Goal: Check status: Check status

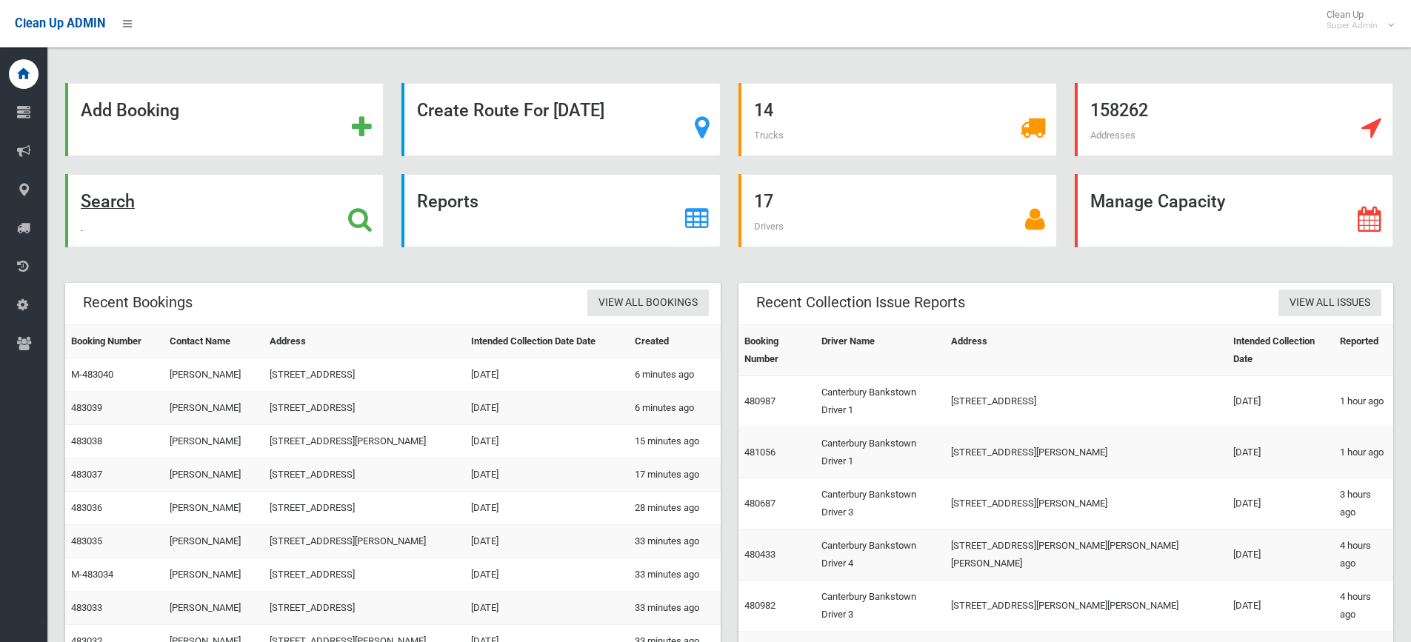
click at [354, 224] on icon at bounding box center [360, 219] width 24 height 25
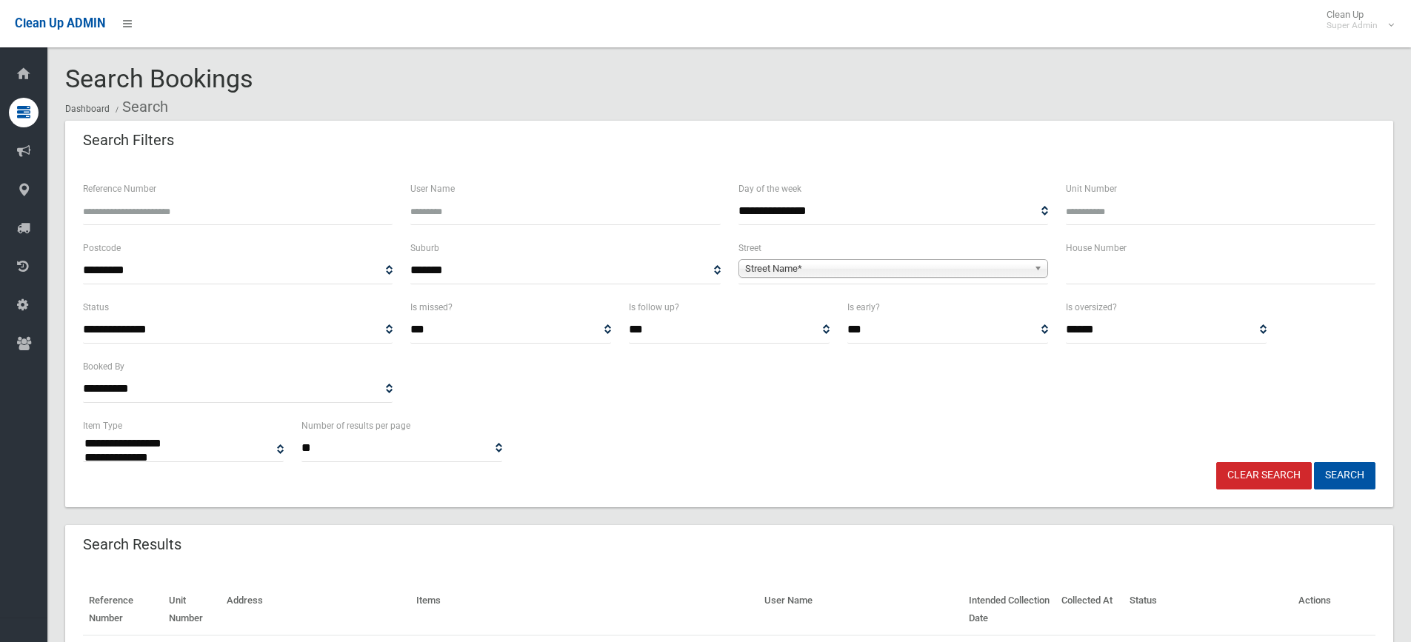
select select
click at [160, 206] on input "Reference Number" at bounding box center [238, 211] width 310 height 27
paste input "**********"
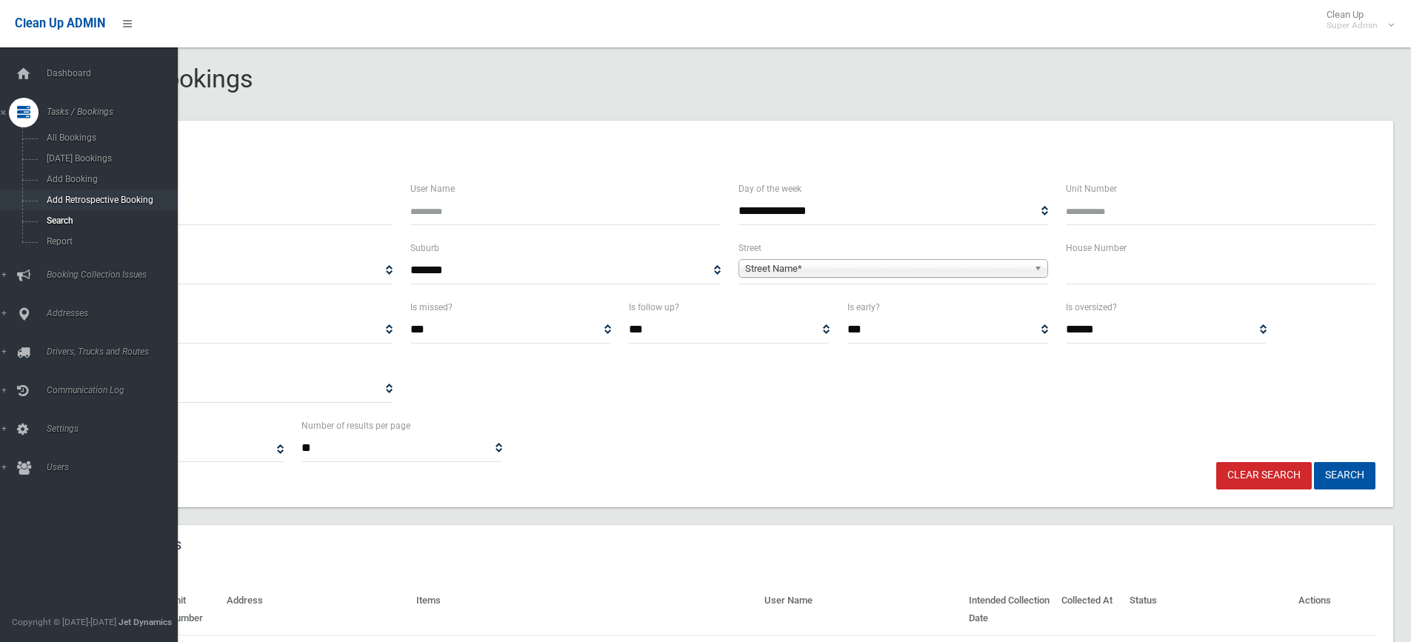
drag, startPoint x: 131, startPoint y: 209, endPoint x: 27, endPoint y: 201, distance: 104.7
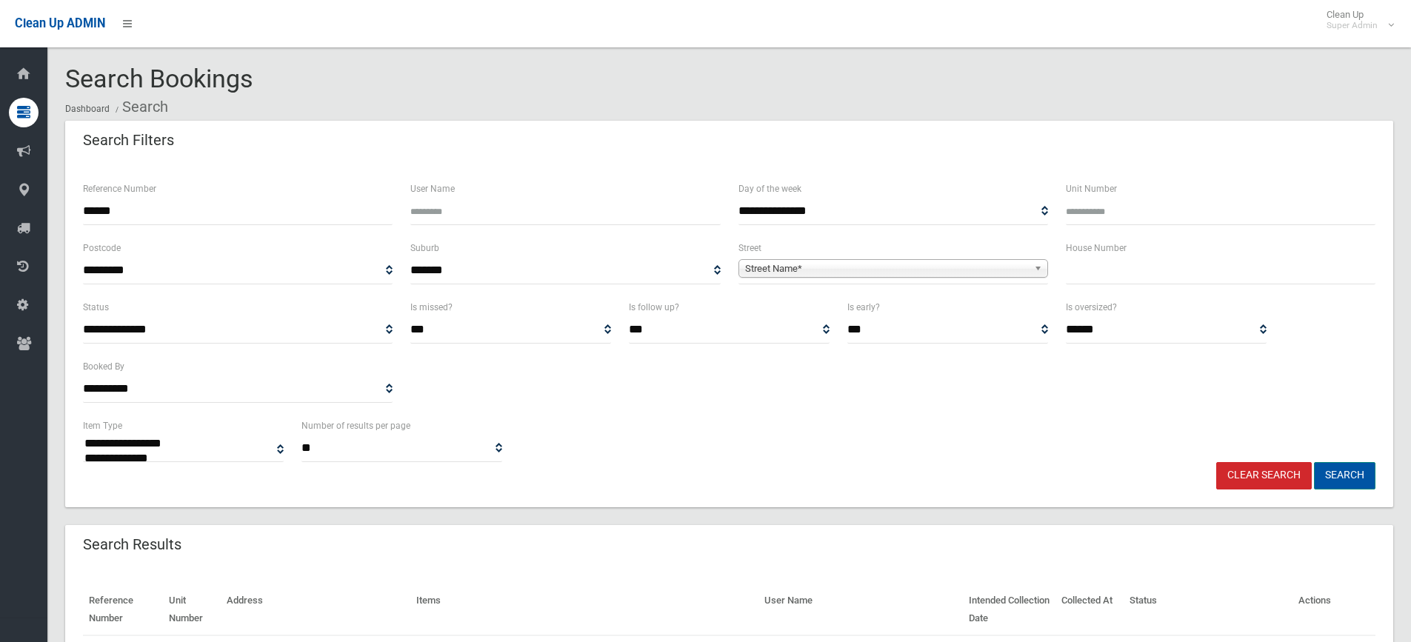
type input "******"
click at [1339, 464] on button "Search" at bounding box center [1344, 475] width 61 height 27
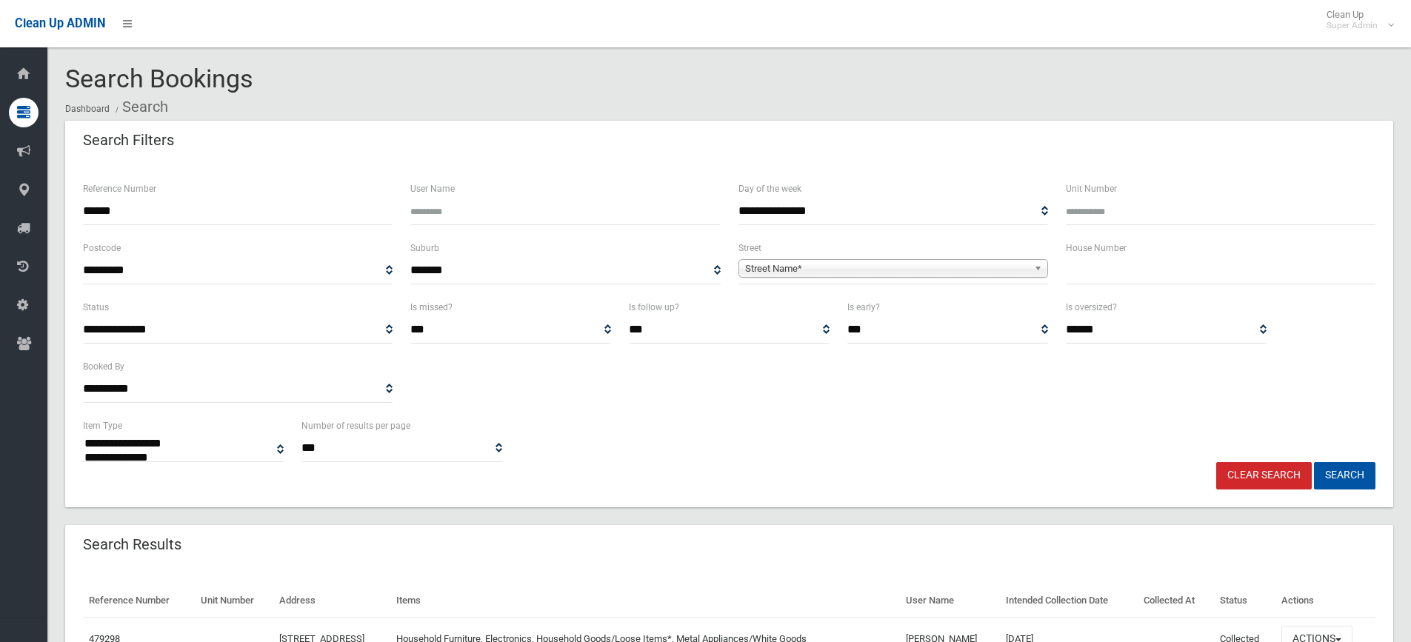
select select
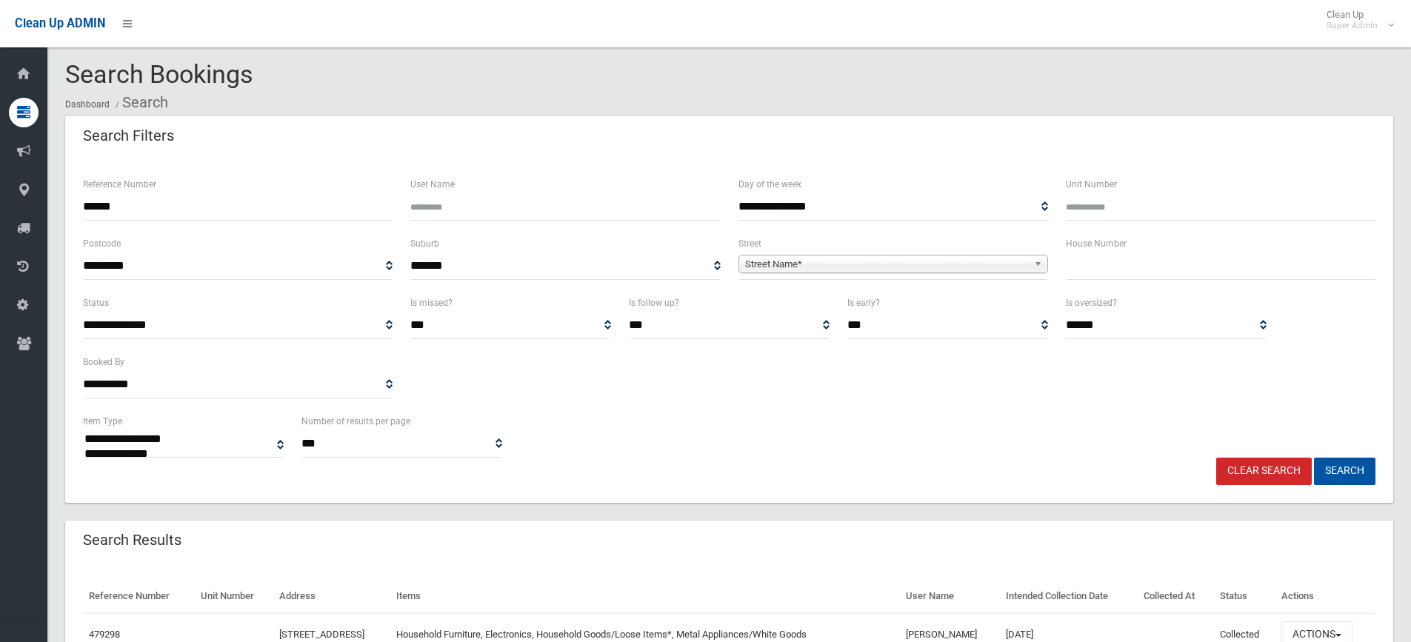
scroll to position [90, 0]
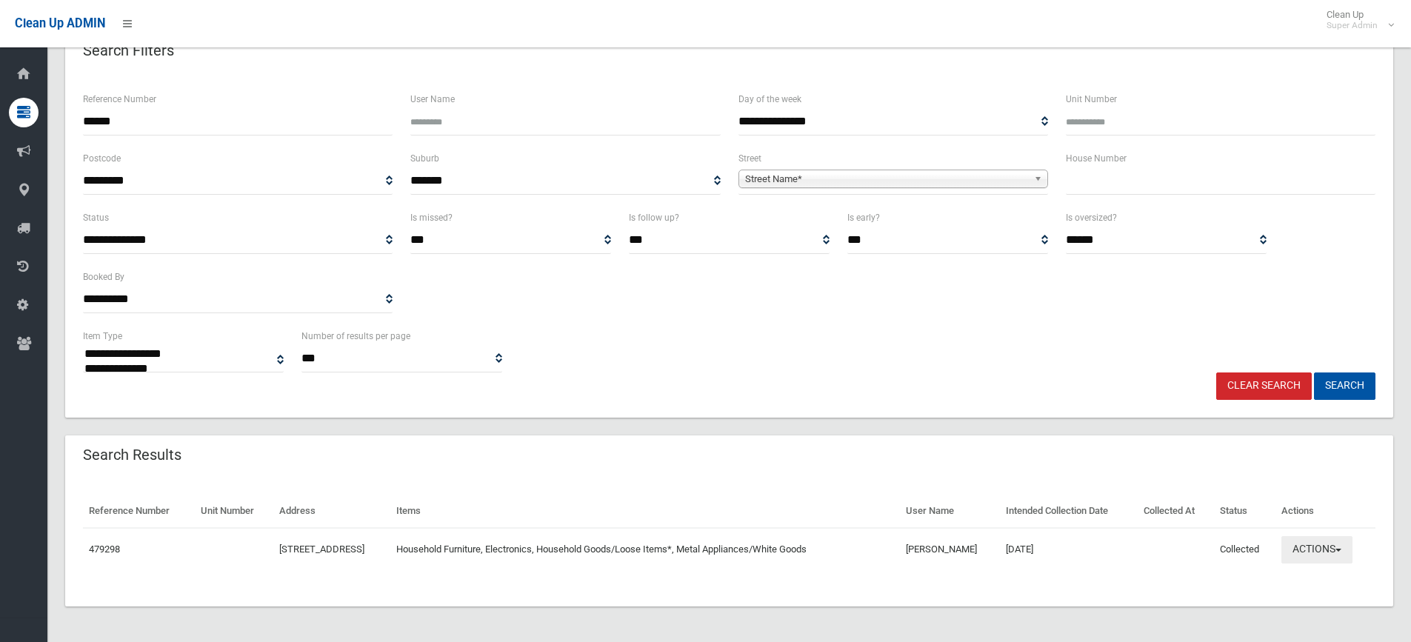
click at [1334, 547] on button "Actions" at bounding box center [1316, 549] width 71 height 27
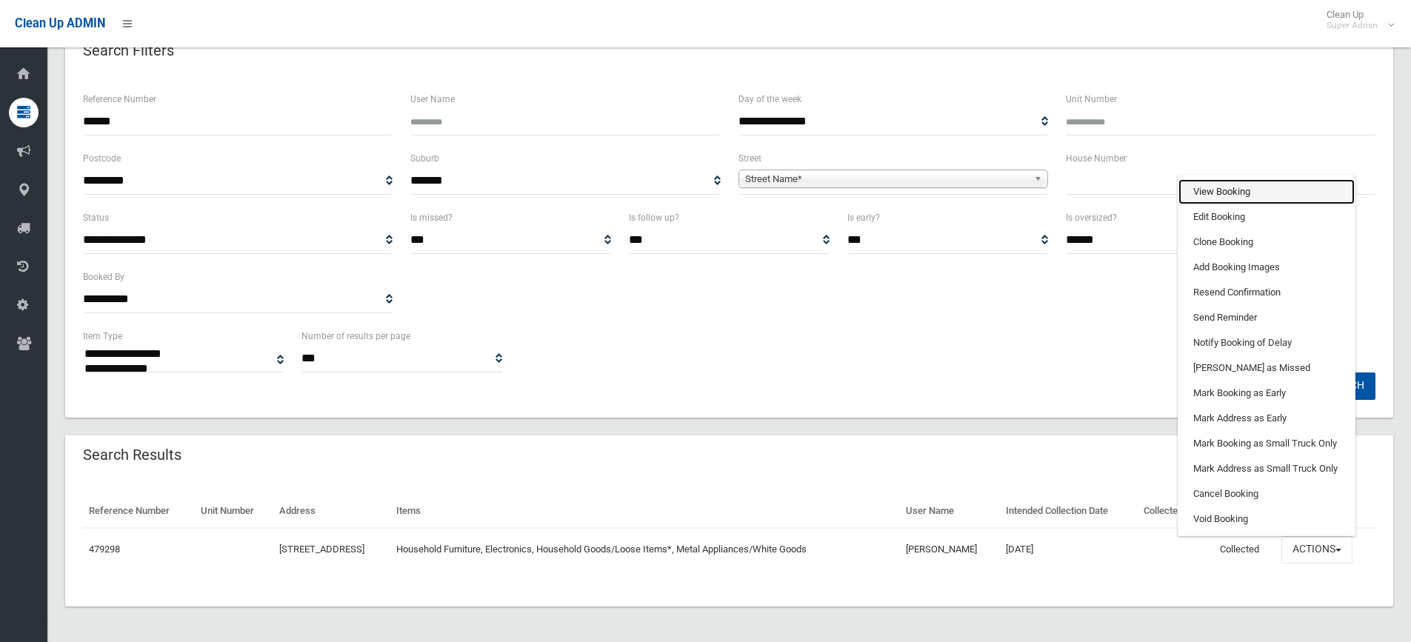
click at [1249, 192] on link "View Booking" at bounding box center [1266, 191] width 176 height 25
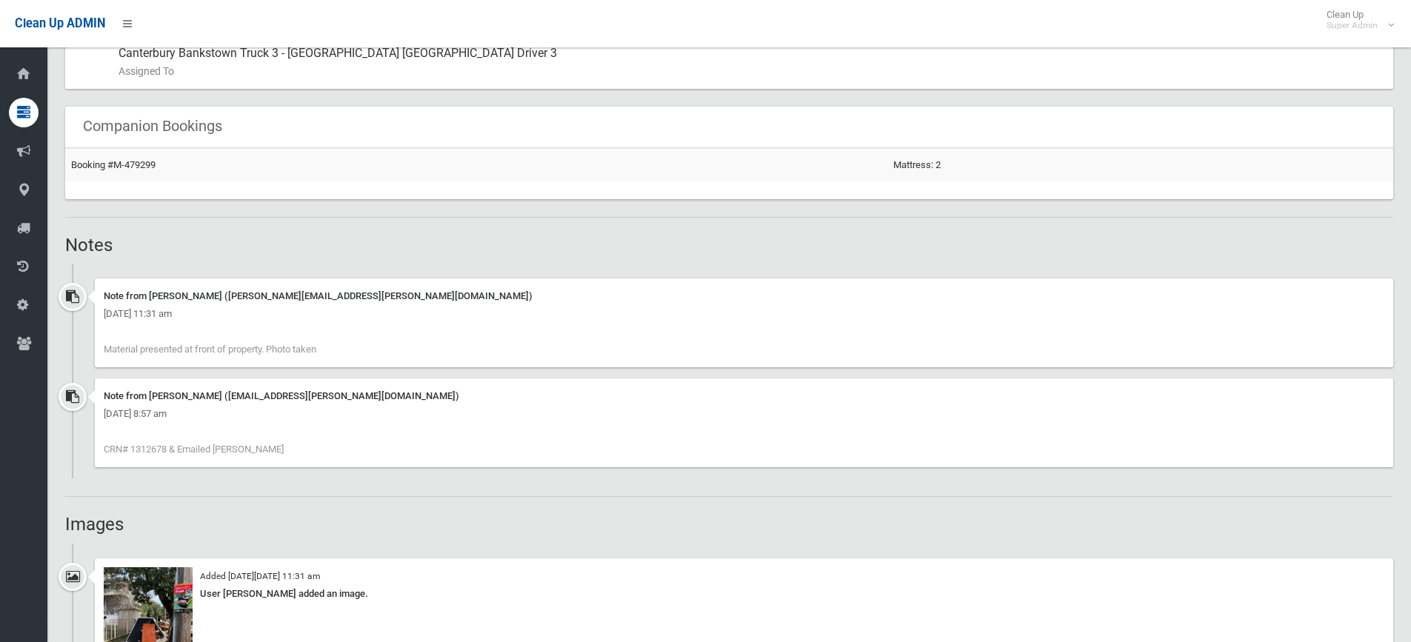
scroll to position [889, 0]
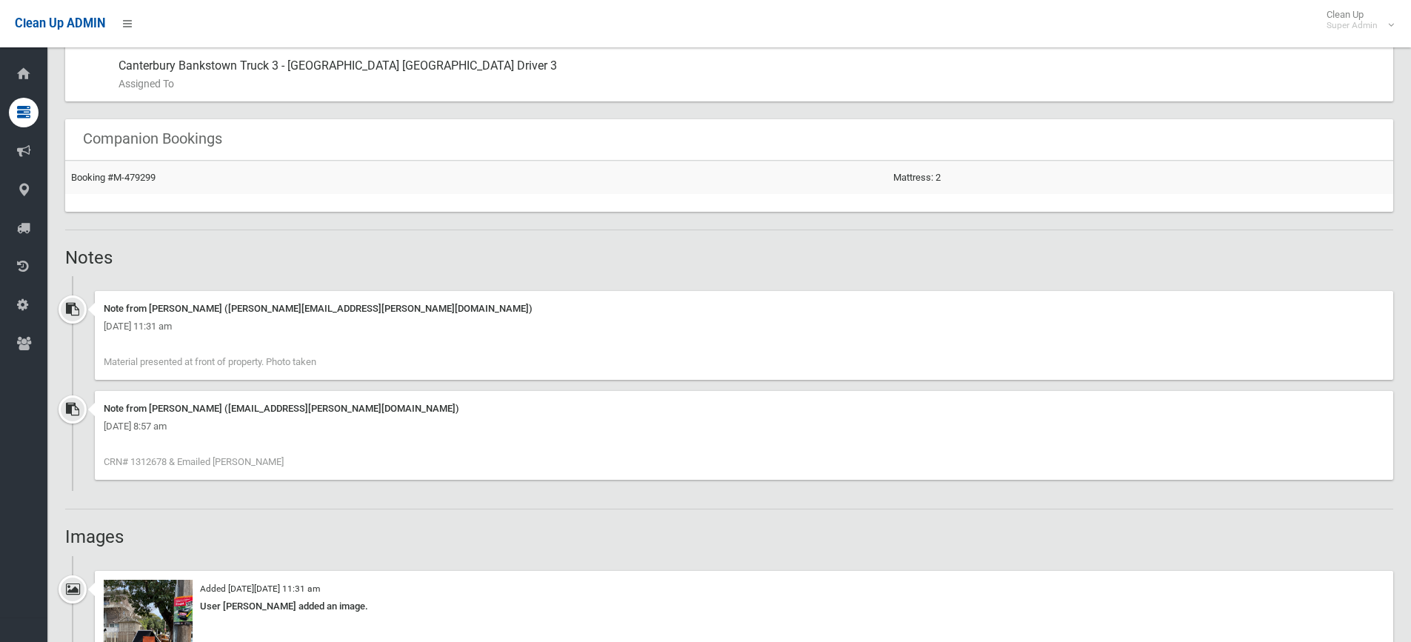
click at [144, 458] on span "CRN# 1312678 & Emailed Lisa" at bounding box center [194, 461] width 180 height 11
copy span "1312678"
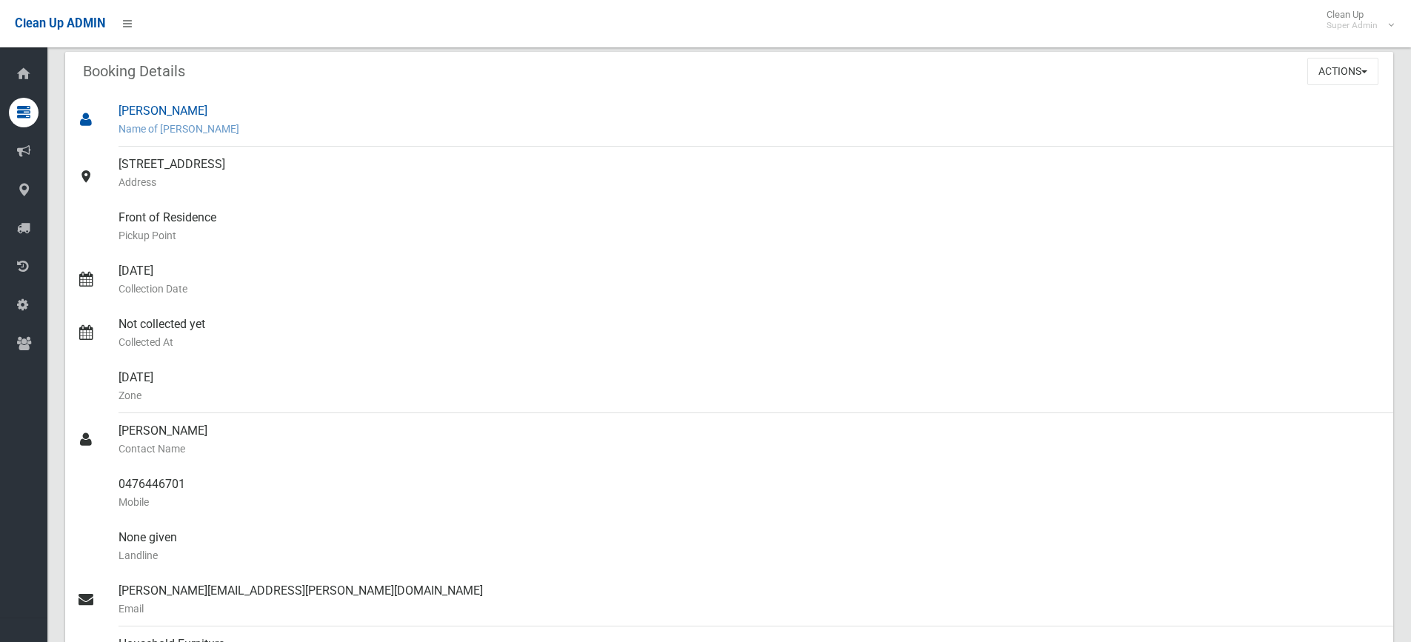
scroll to position [0, 0]
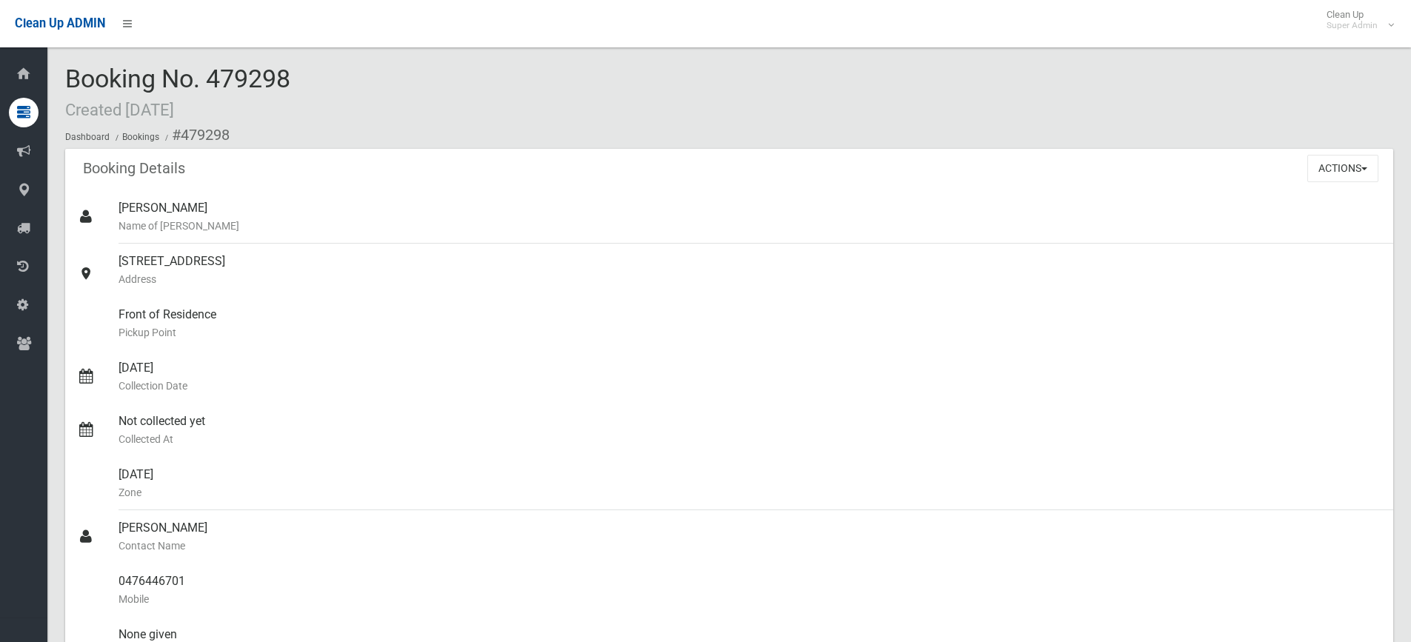
drag, startPoint x: 66, startPoint y: 76, endPoint x: 297, endPoint y: 79, distance: 231.0
click at [297, 79] on div "Booking No. 479298 Created 15/08/2025 Dashboard Bookings #479298" at bounding box center [729, 107] width 1328 height 84
click at [244, 78] on span "Booking No. 479298 Created 15/08/2025" at bounding box center [177, 93] width 225 height 58
drag, startPoint x: 212, startPoint y: 76, endPoint x: 307, endPoint y: 79, distance: 95.6
click at [307, 79] on div "Booking No. 479298 Created 15/08/2025 Dashboard Bookings #479298" at bounding box center [729, 107] width 1328 height 84
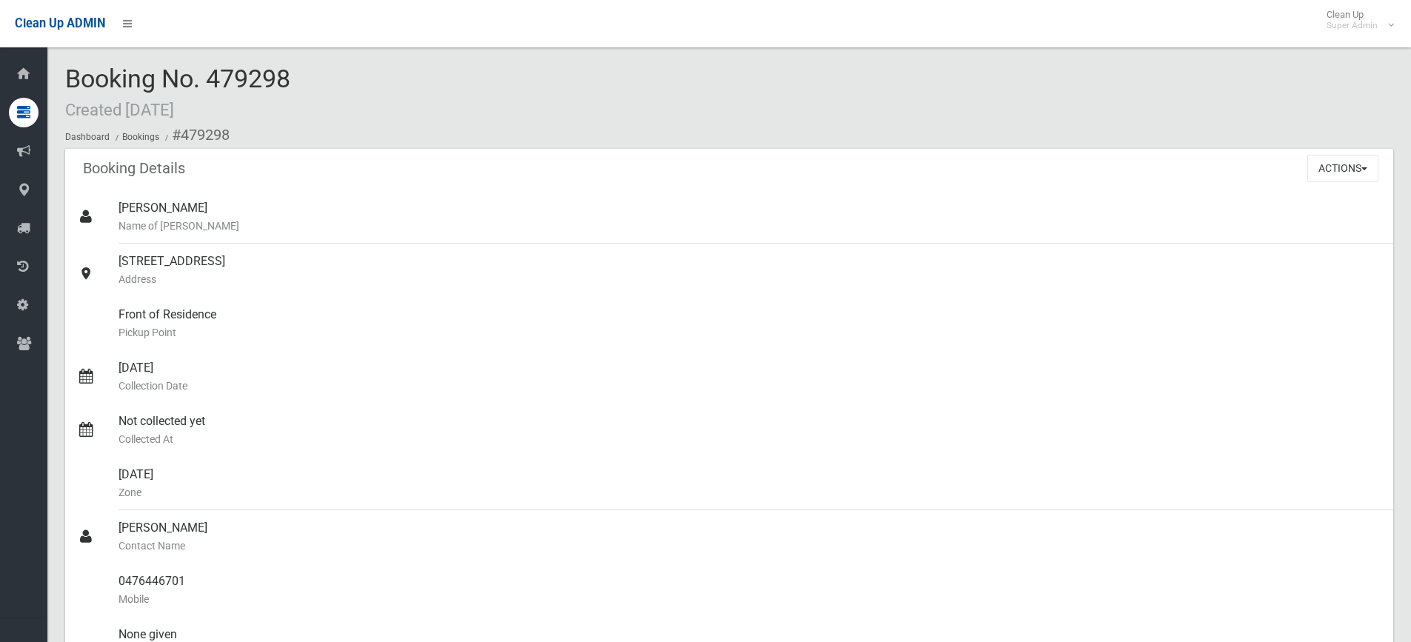
copy span "479298"
